Goal: Navigation & Orientation: Find specific page/section

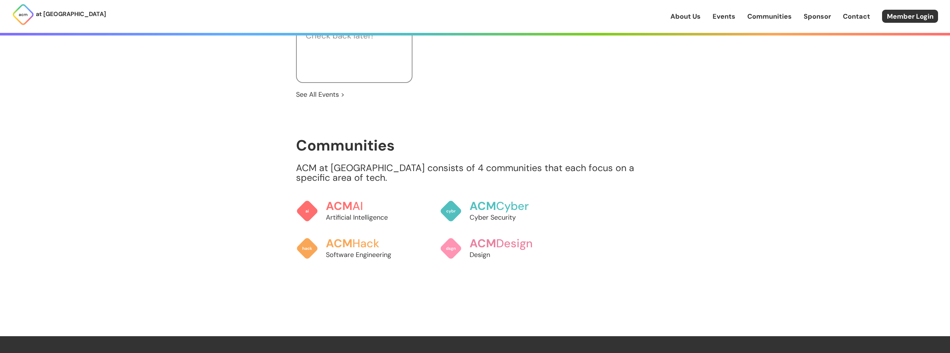
scroll to position [597, 0]
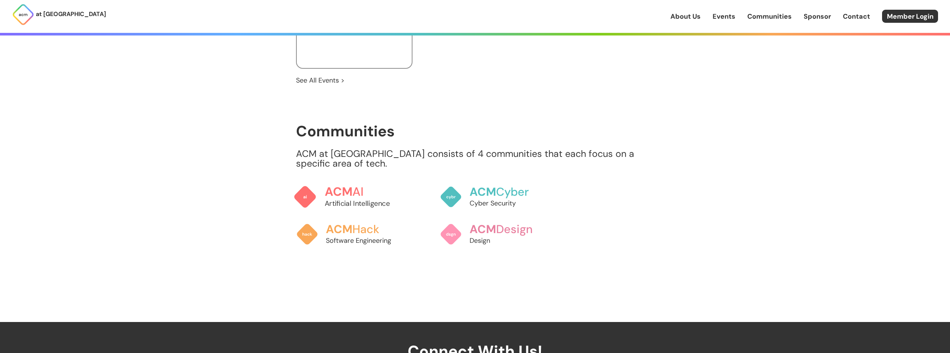
click at [369, 187] on h3 "ACM AI" at bounding box center [365, 191] width 83 height 13
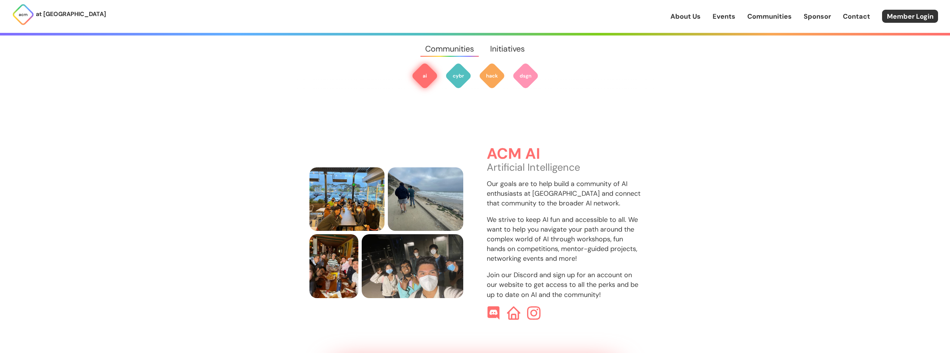
scroll to position [223, 0]
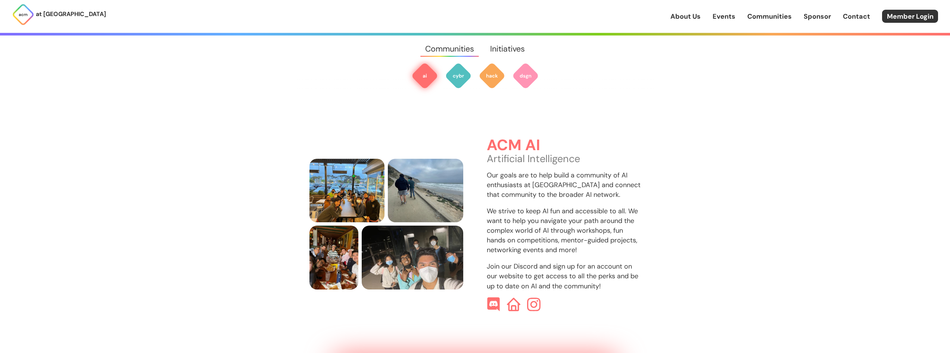
click at [491, 297] on img at bounding box center [493, 304] width 14 height 14
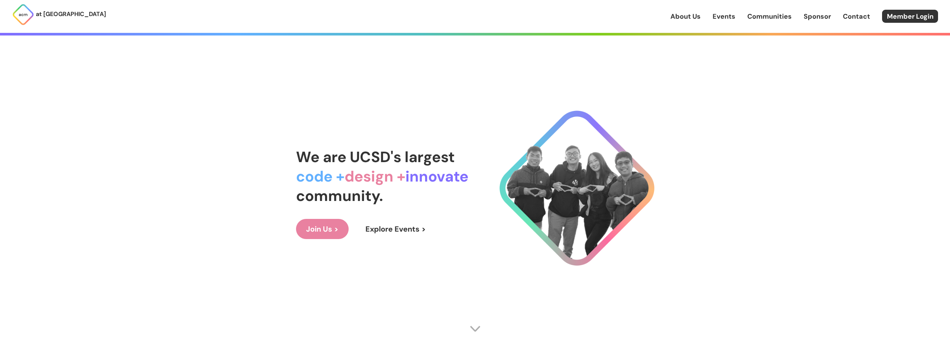
click at [330, 226] on link "Join Us >" at bounding box center [322, 229] width 53 height 20
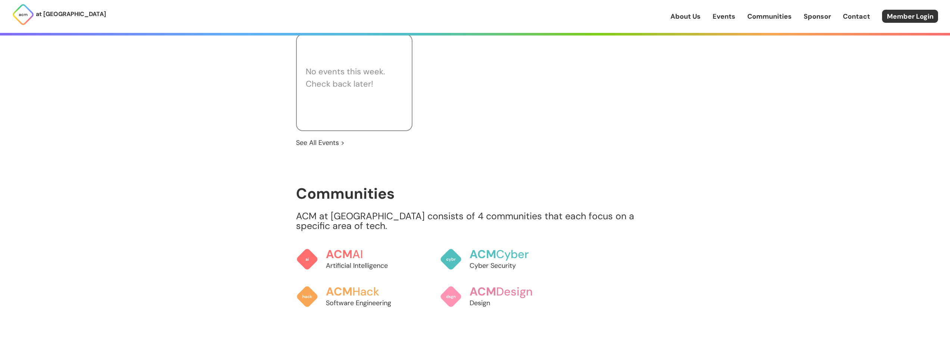
scroll to position [635, 0]
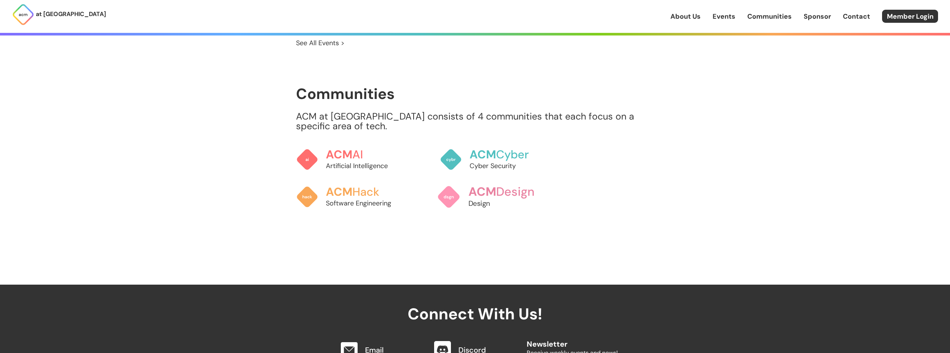
click at [454, 193] on img at bounding box center [449, 197] width 24 height 24
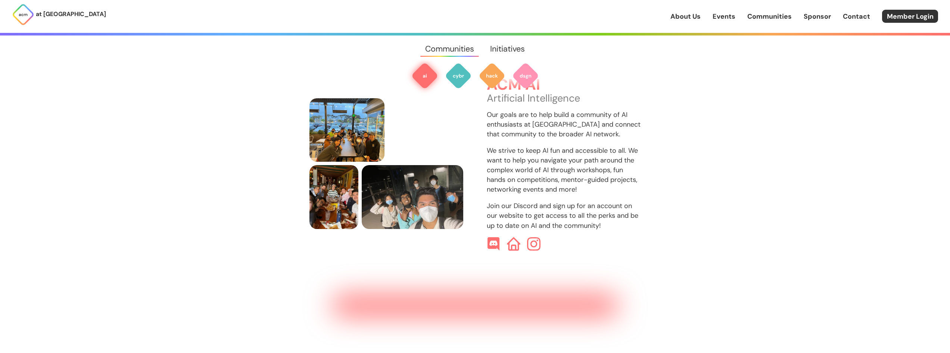
scroll to position [223, 0]
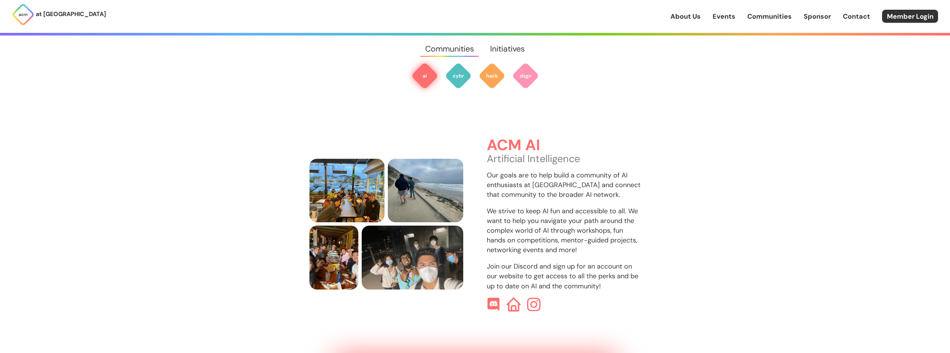
click at [509, 297] on img at bounding box center [514, 304] width 14 height 14
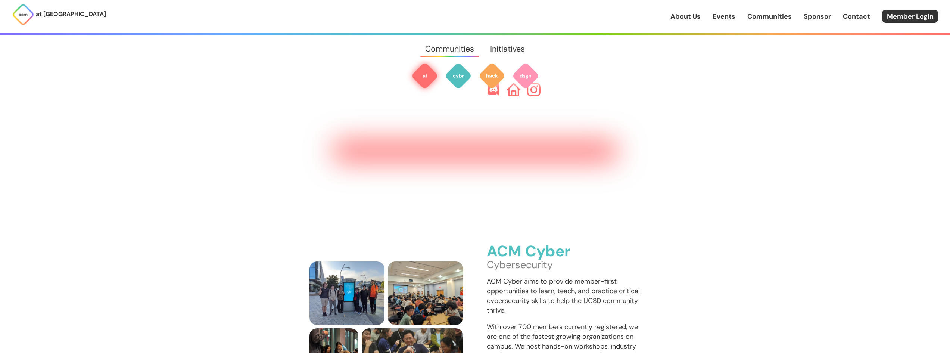
scroll to position [577, 0]
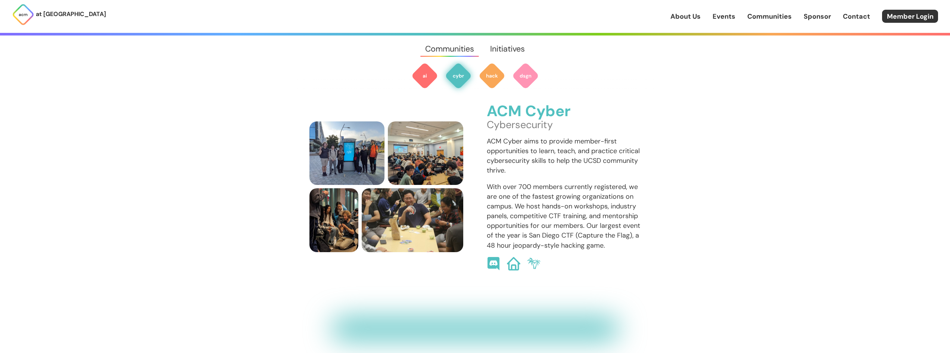
click at [530, 256] on img at bounding box center [534, 263] width 14 height 14
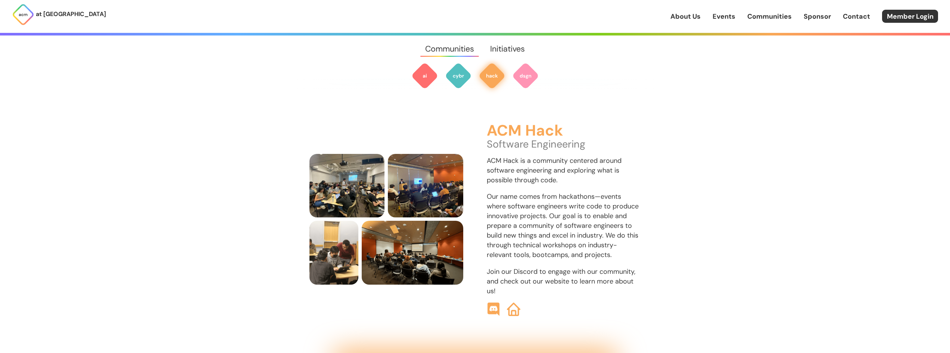
scroll to position [857, 0]
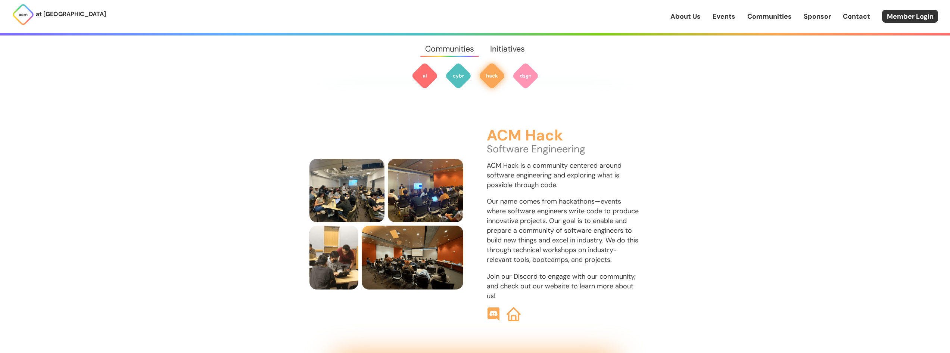
click at [511, 307] on img at bounding box center [514, 314] width 14 height 14
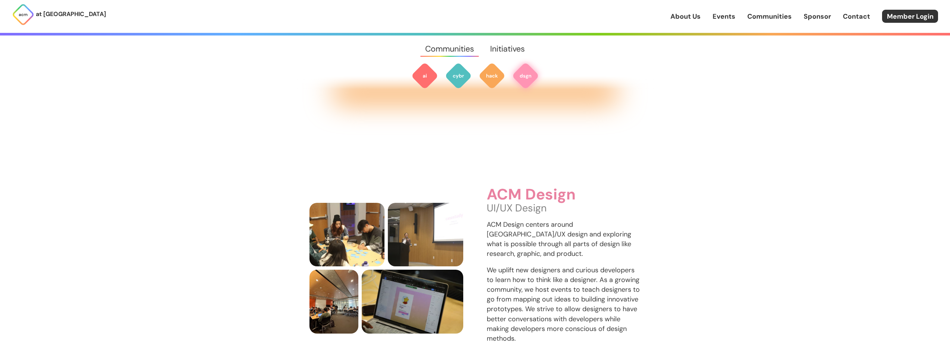
scroll to position [1193, 0]
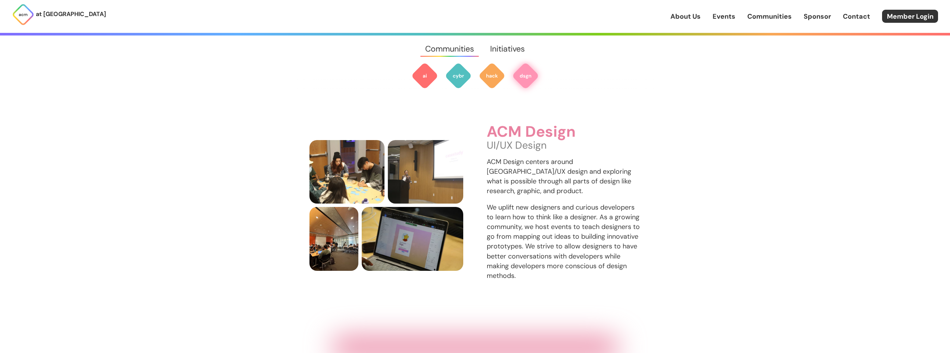
click at [515, 75] on img at bounding box center [525, 75] width 27 height 27
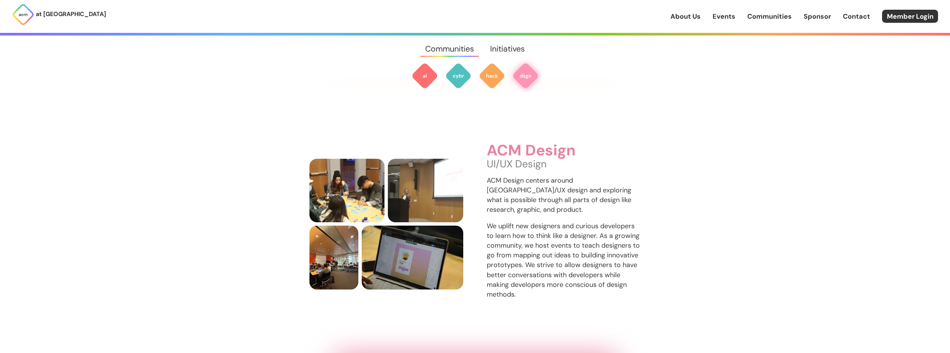
click at [529, 78] on img at bounding box center [525, 75] width 27 height 27
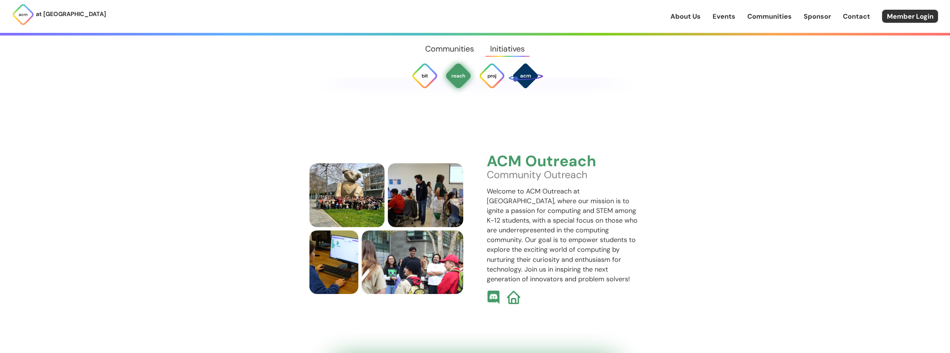
scroll to position [1930, 0]
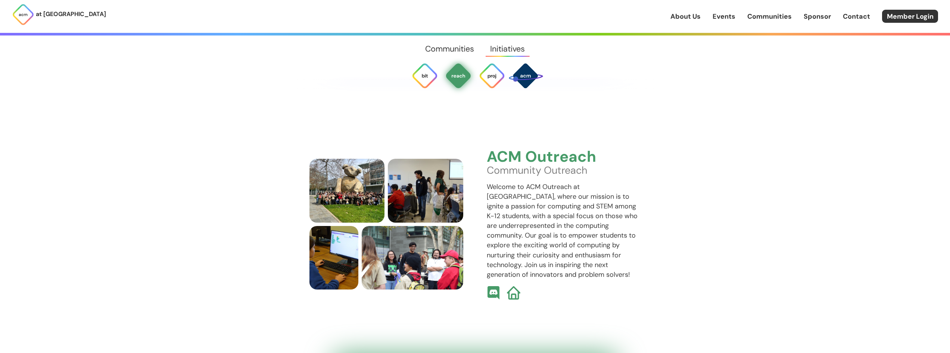
drag, startPoint x: 533, startPoint y: 248, endPoint x: 563, endPoint y: 248, distance: 30.6
click at [563, 248] on p "Welcome to ACM Outreach at [GEOGRAPHIC_DATA], where our mission is to ignite a …" at bounding box center [564, 230] width 154 height 97
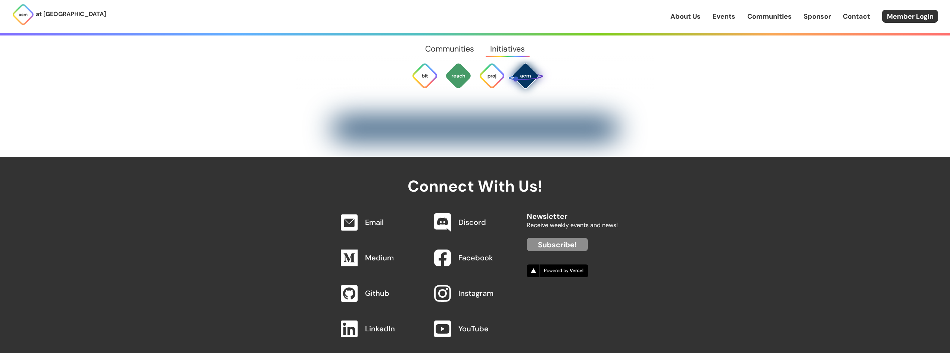
scroll to position [2816, 0]
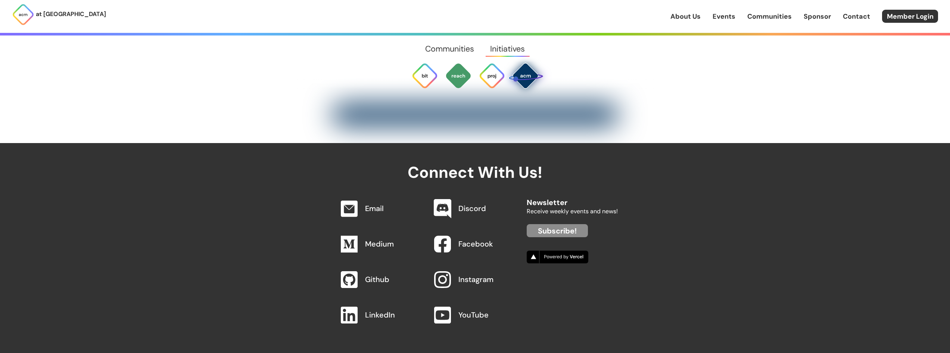
click at [450, 199] on img at bounding box center [443, 208] width 18 height 19
